Goal: Transaction & Acquisition: Purchase product/service

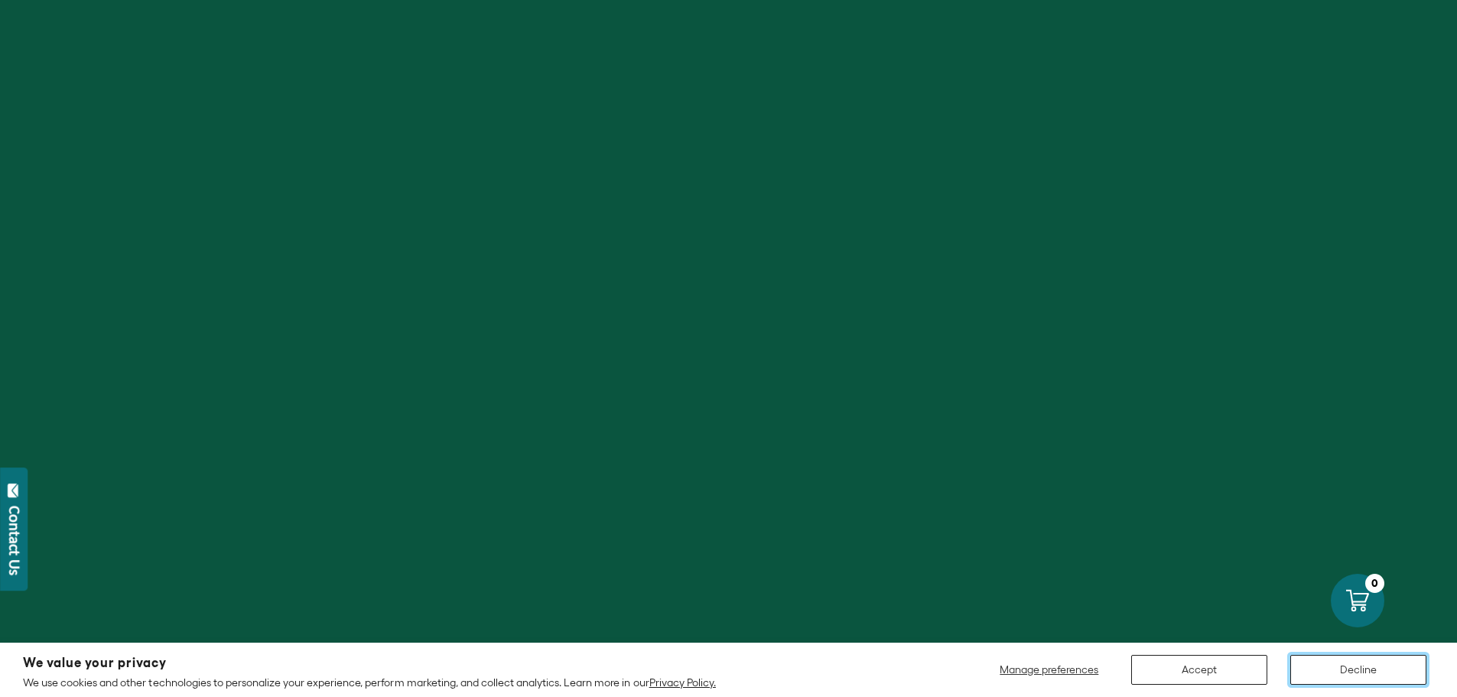
click at [1349, 674] on button "Decline" at bounding box center [1358, 670] width 136 height 30
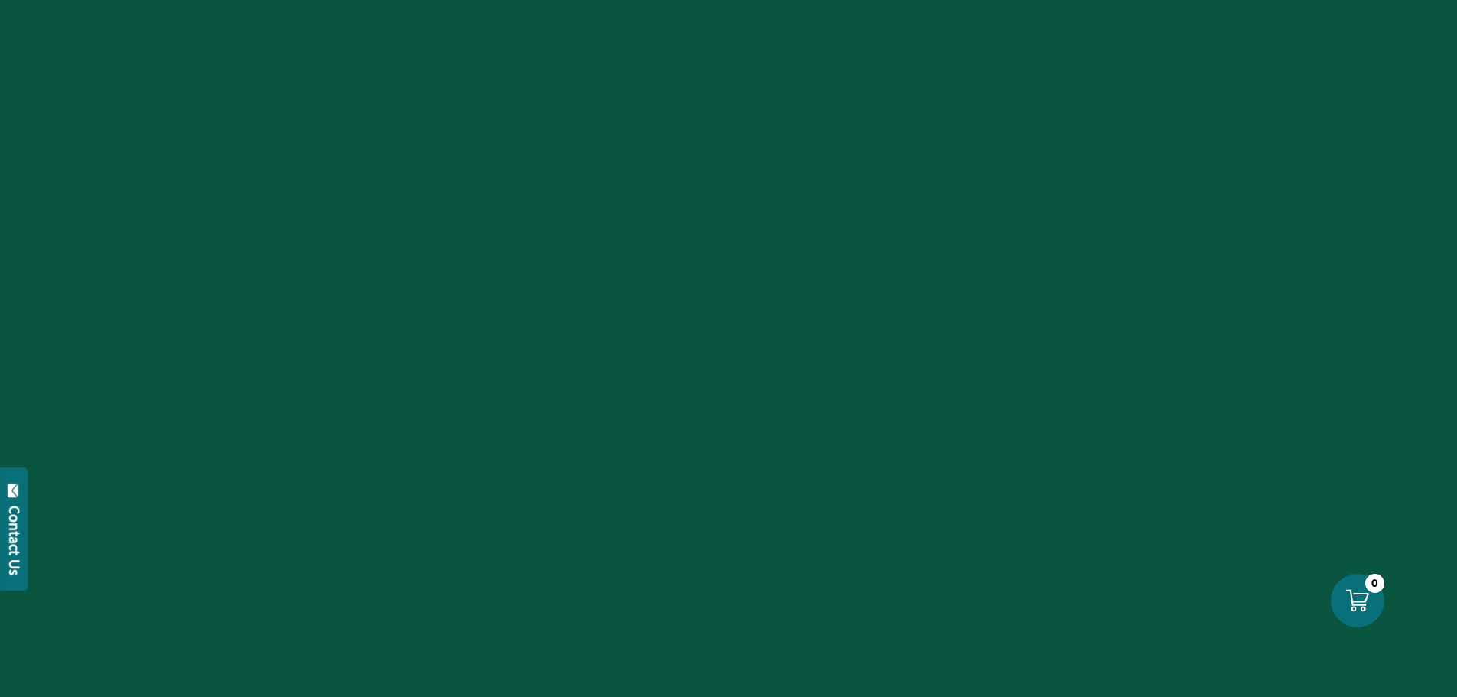
scroll to position [382, 0]
click at [380, 178] on div at bounding box center [728, 348] width 1457 height 697
click at [394, 214] on div at bounding box center [728, 348] width 1457 height 697
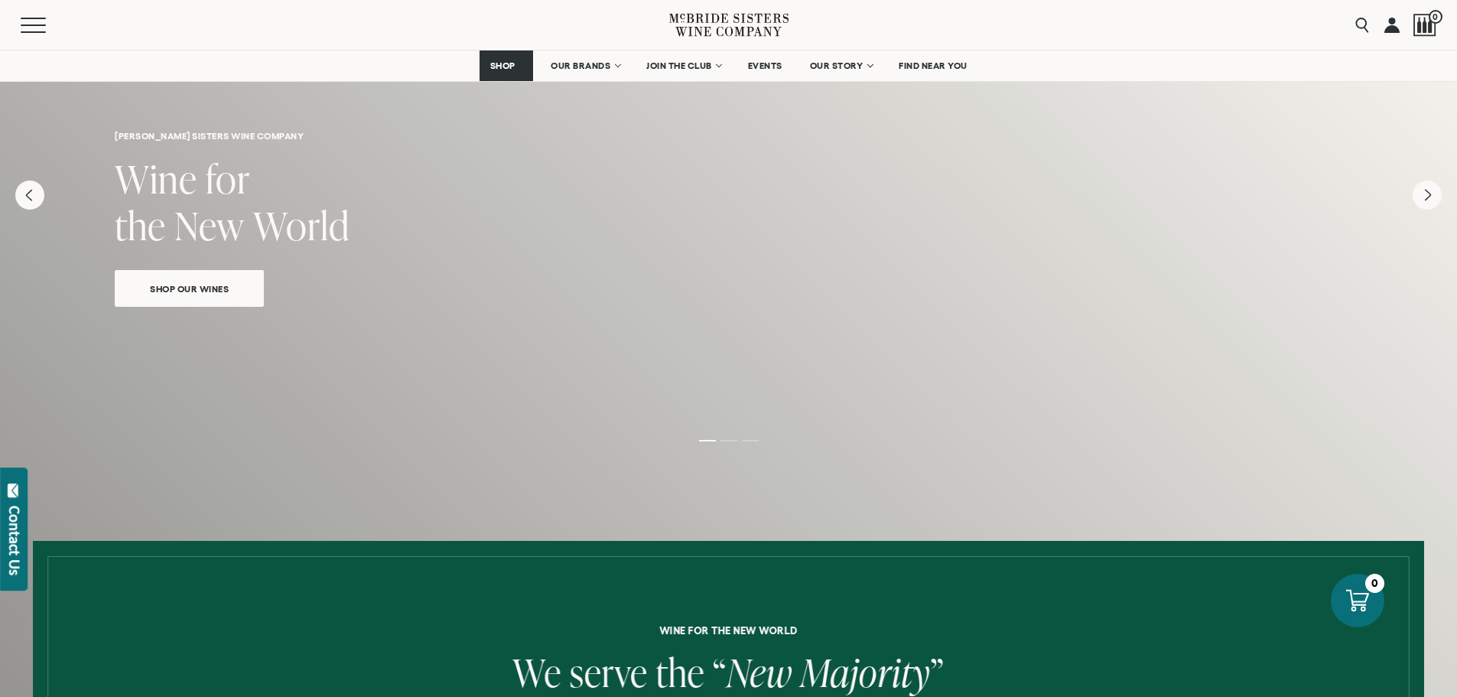
scroll to position [0, 0]
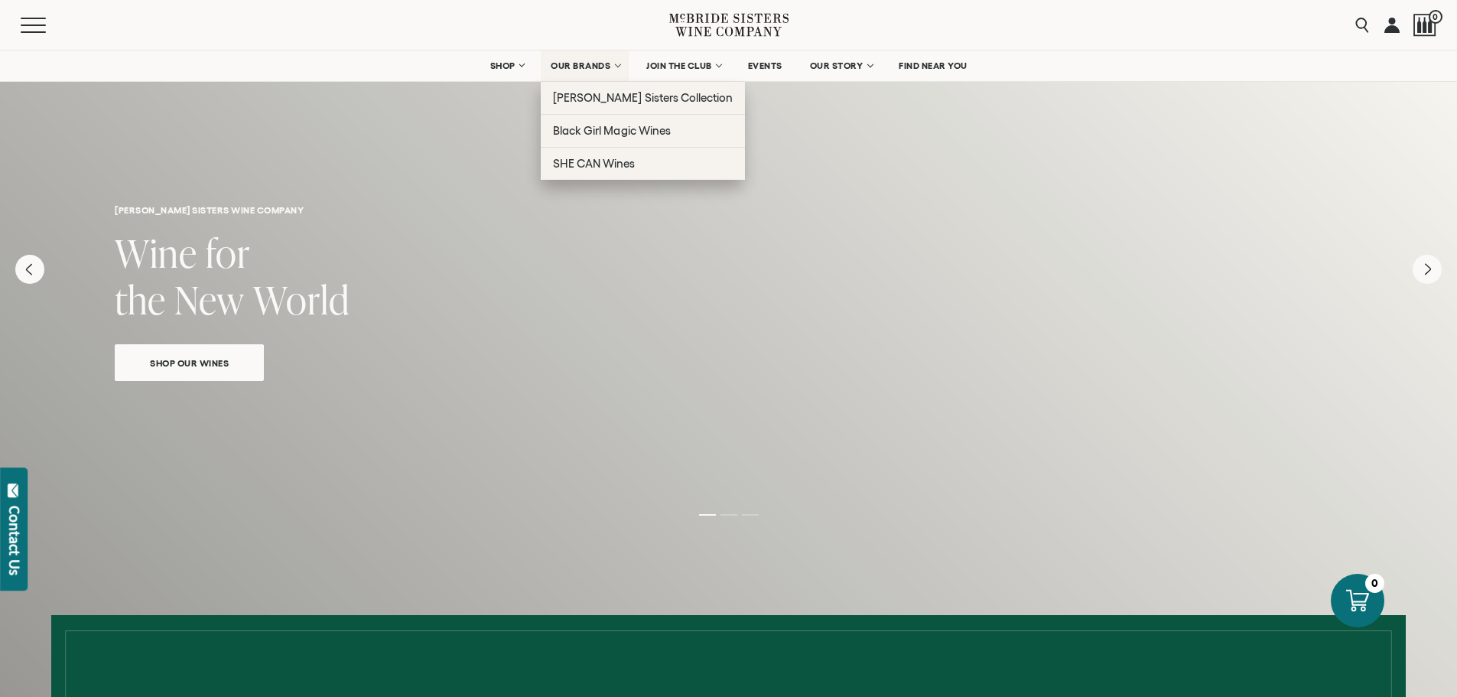
click at [589, 76] on link "OUR BRANDS" at bounding box center [585, 65] width 88 height 31
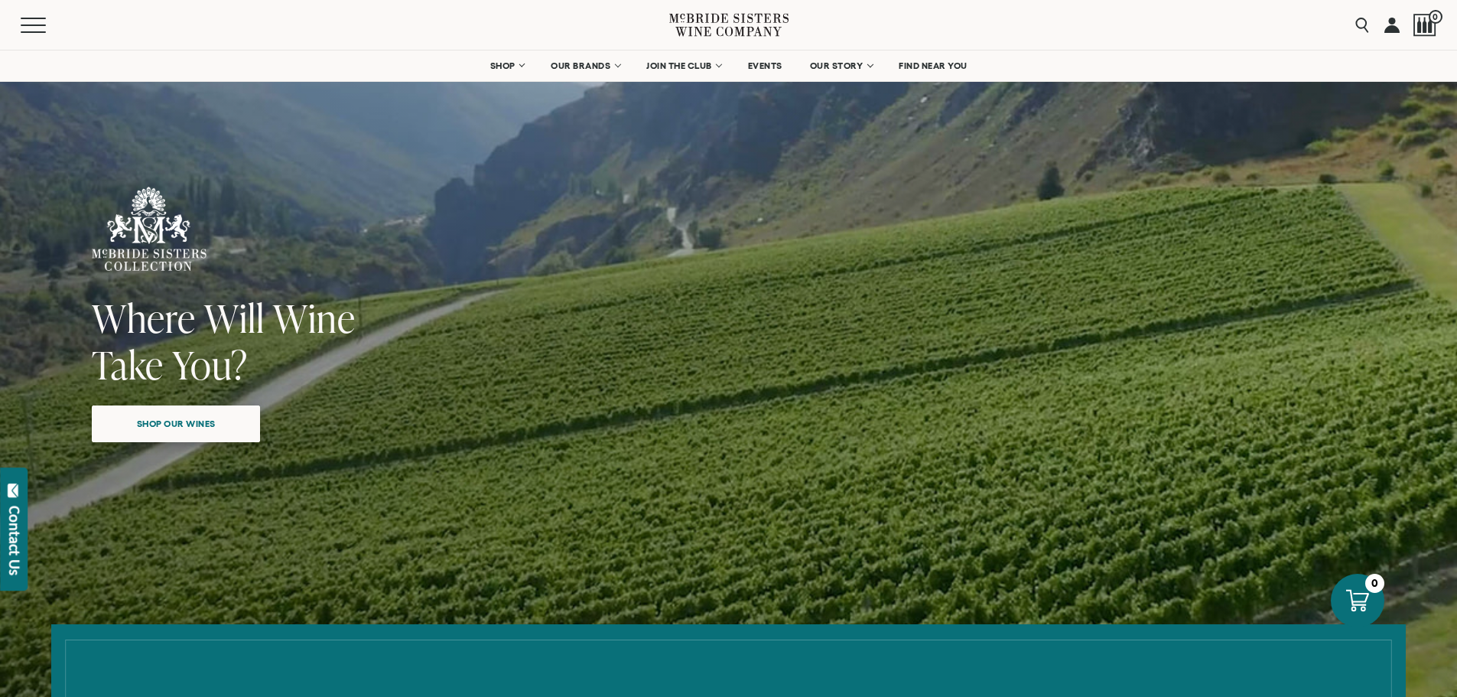
click at [200, 432] on span "Shop our wines" at bounding box center [176, 423] width 132 height 30
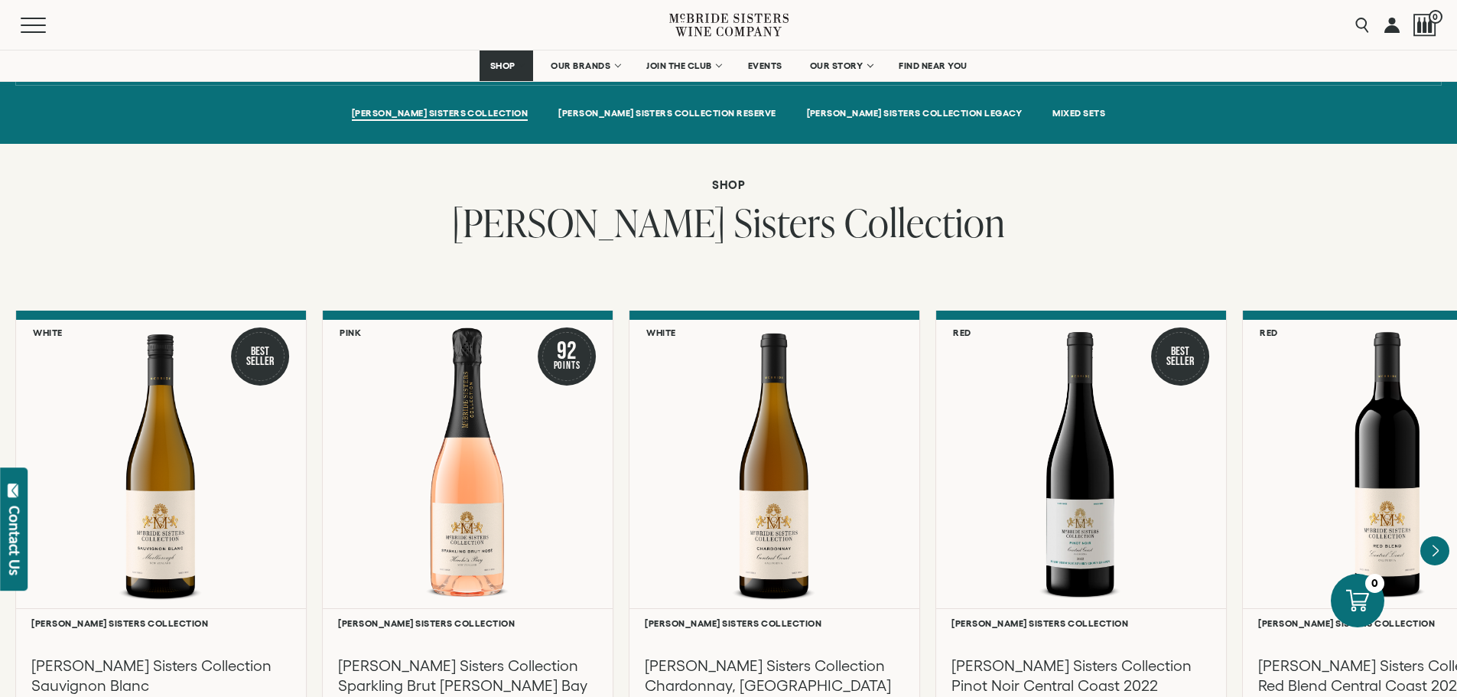
scroll to position [1078, 0]
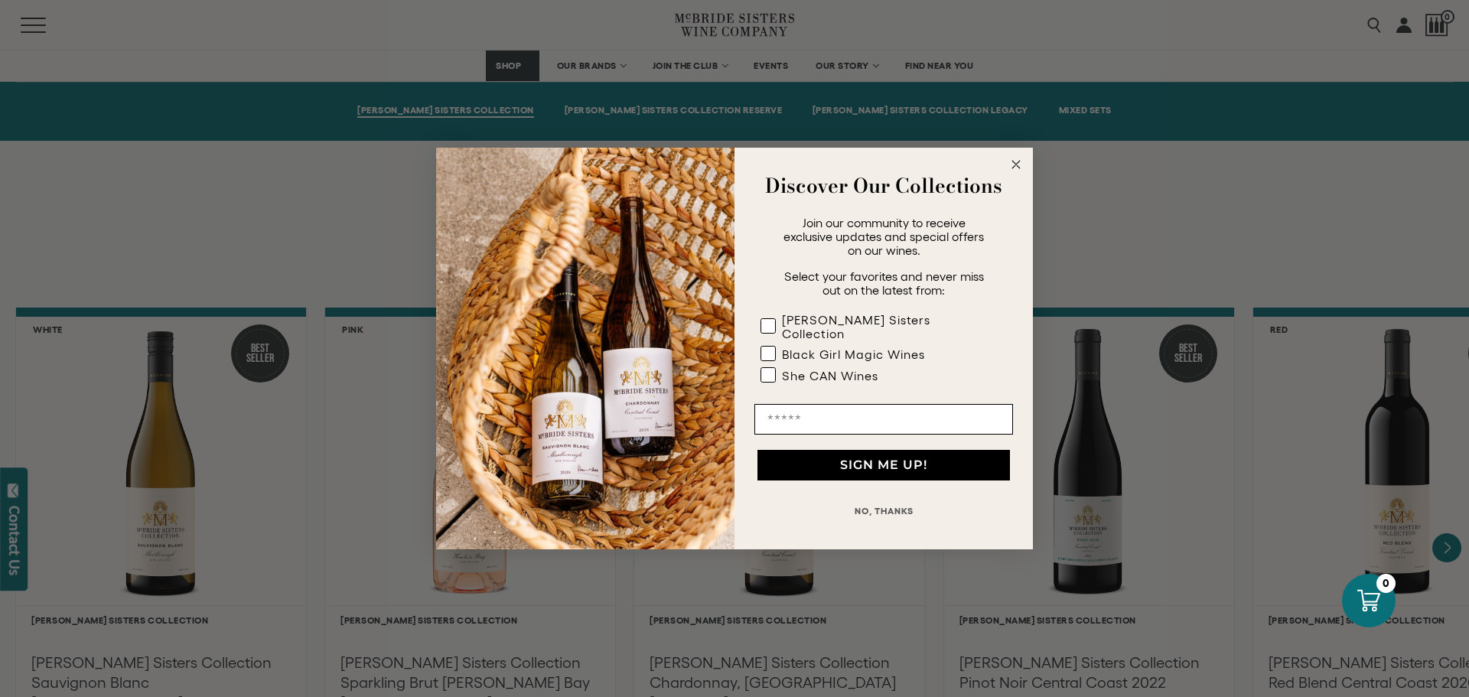
click at [1014, 167] on circle "Close dialog" at bounding box center [1016, 165] width 18 height 18
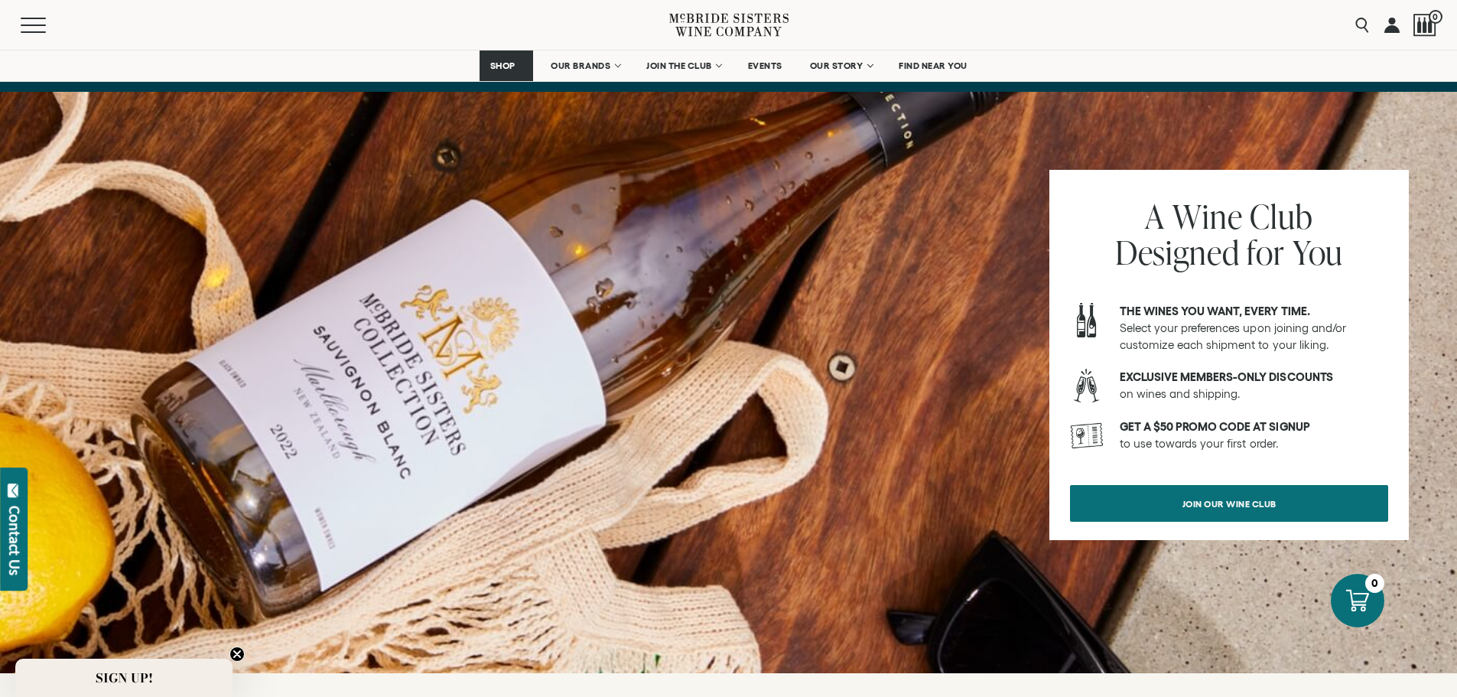
scroll to position [5361, 0]
